Goal: Find specific page/section: Find specific page/section

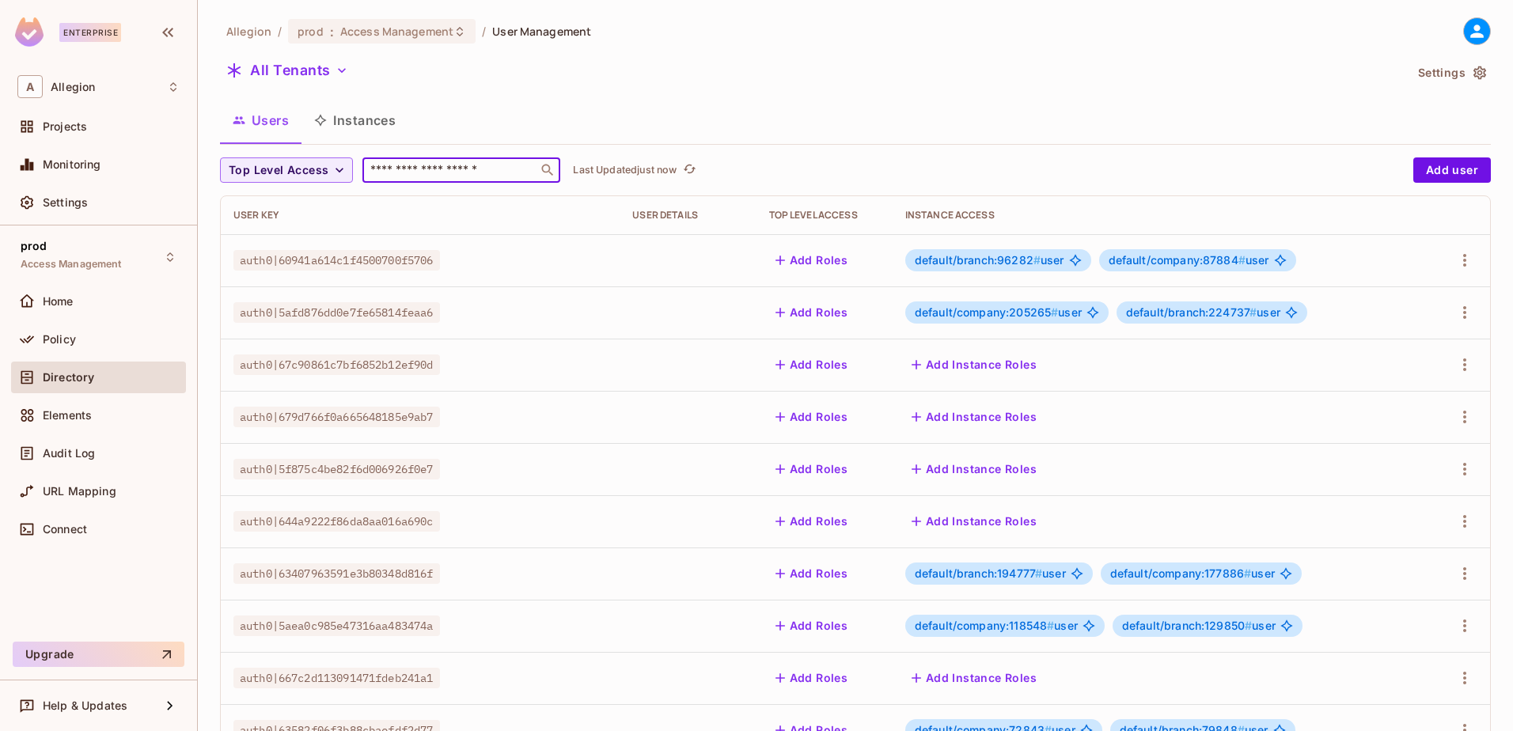
drag, startPoint x: 407, startPoint y: 176, endPoint x: 437, endPoint y: 163, distance: 33.3
click at [407, 176] on input "text" at bounding box center [450, 170] width 166 height 16
click at [370, 108] on button "Instances" at bounding box center [354, 120] width 107 height 40
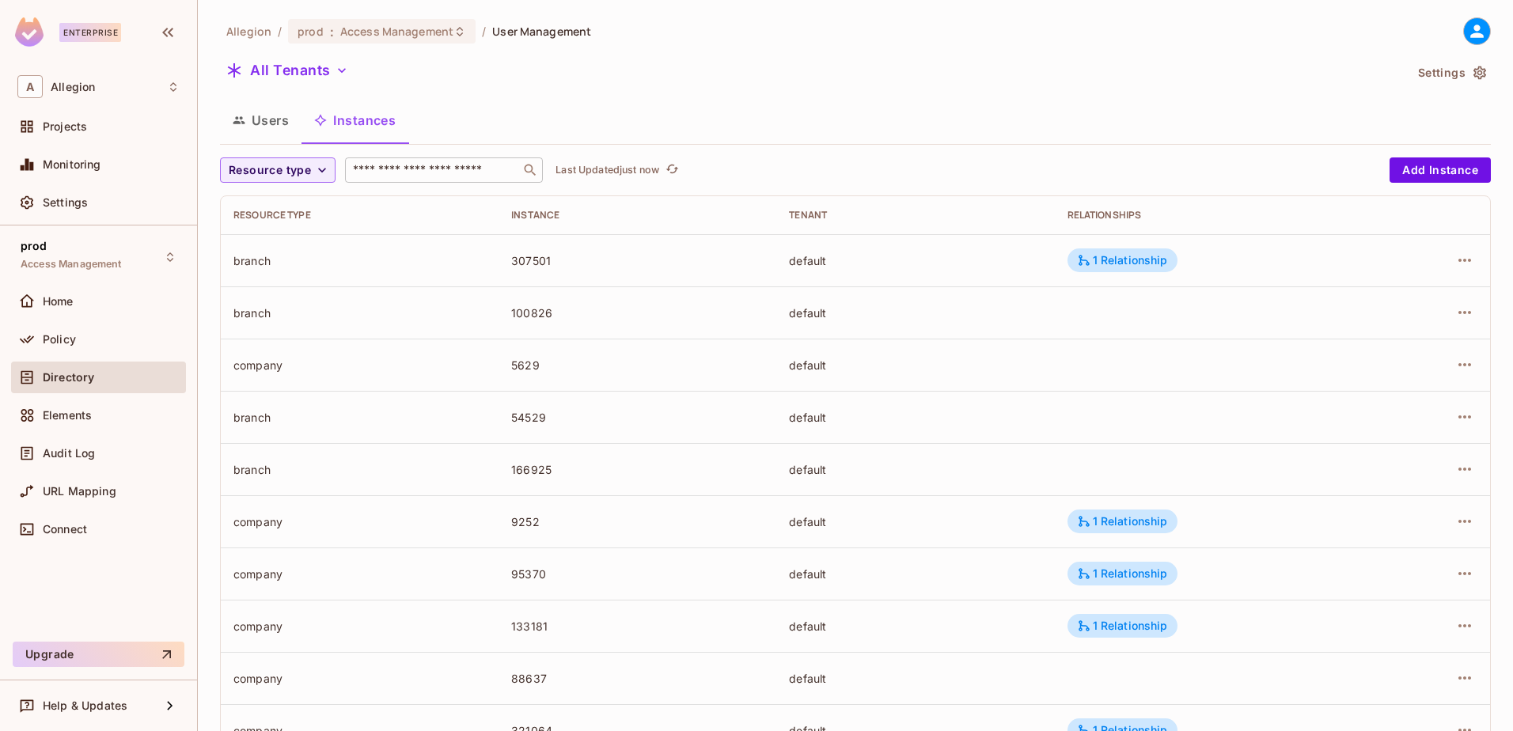
click at [418, 172] on input "text" at bounding box center [433, 170] width 166 height 16
type input "*"
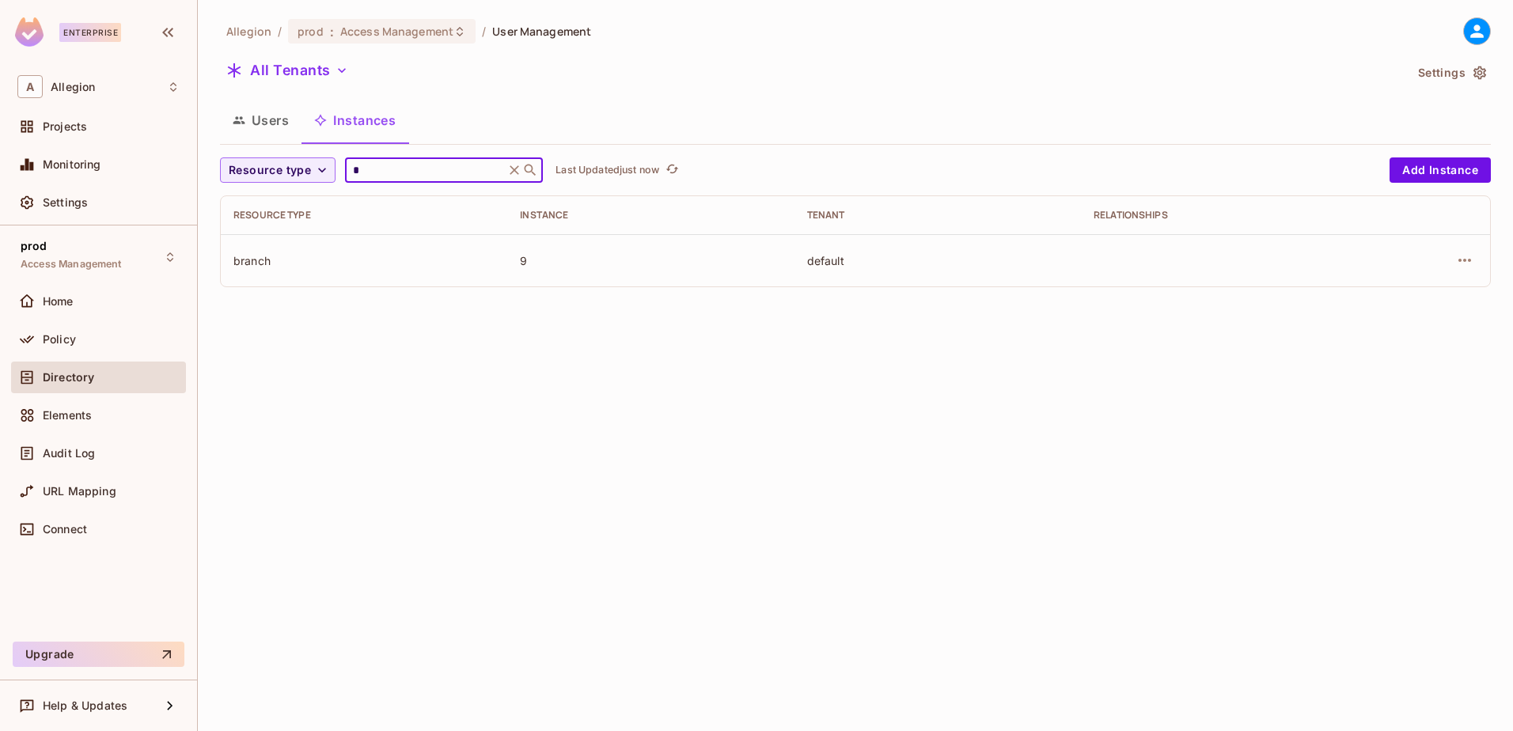
drag, startPoint x: 382, startPoint y: 178, endPoint x: 343, endPoint y: 171, distance: 39.4
click at [345, 171] on div "* ​" at bounding box center [444, 169] width 198 height 25
type input "**"
drag, startPoint x: 375, startPoint y: 165, endPoint x: 323, endPoint y: 166, distance: 52.2
click at [323, 166] on div "Resource type ** ​ Last Updated just now" at bounding box center [800, 169] width 1161 height 25
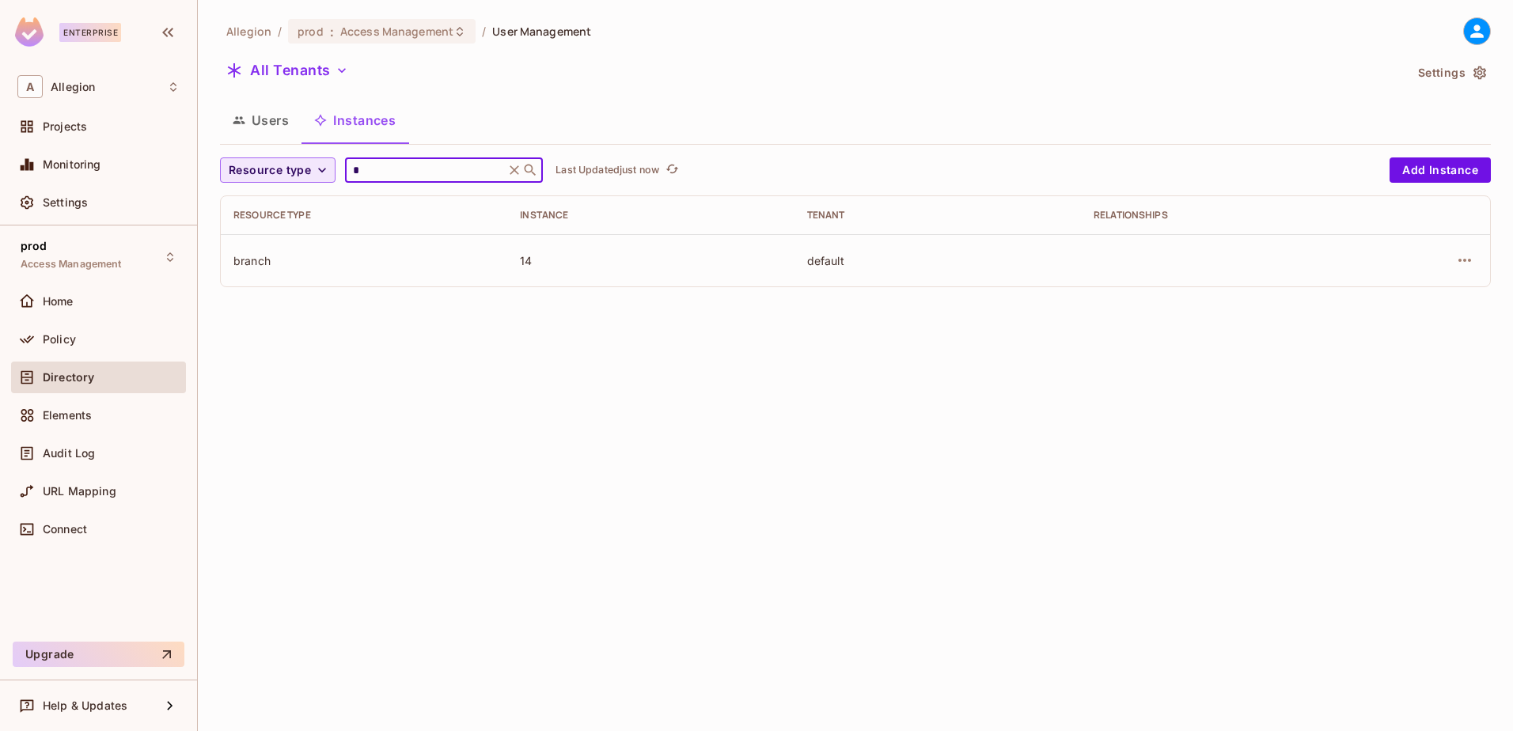
type input "*"
